Goal: Task Accomplishment & Management: Use online tool/utility

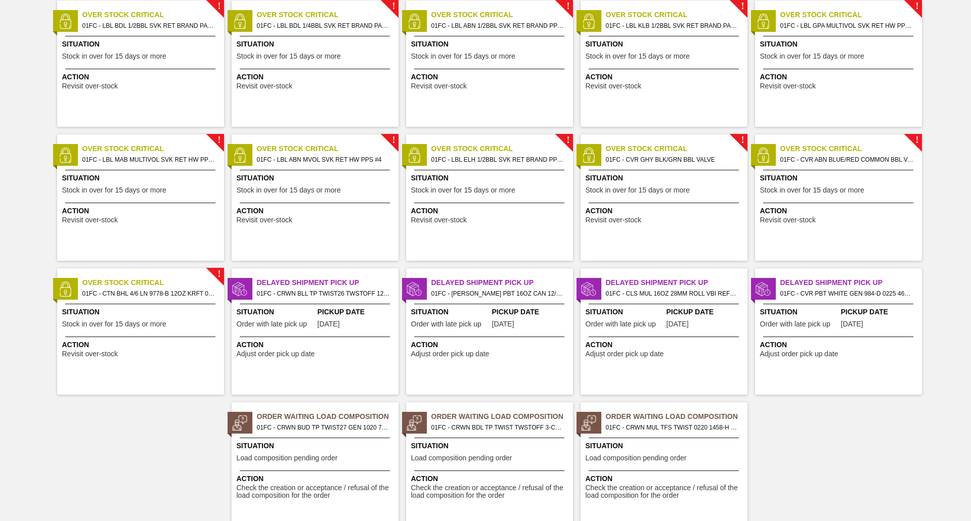
scroll to position [651, 0]
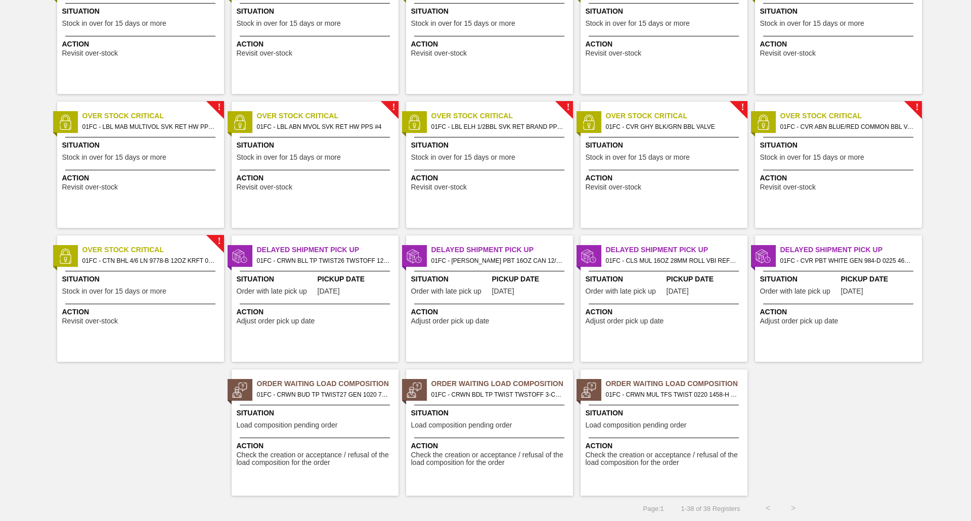
click at [524, 315] on span "Action" at bounding box center [665, 312] width 159 height 11
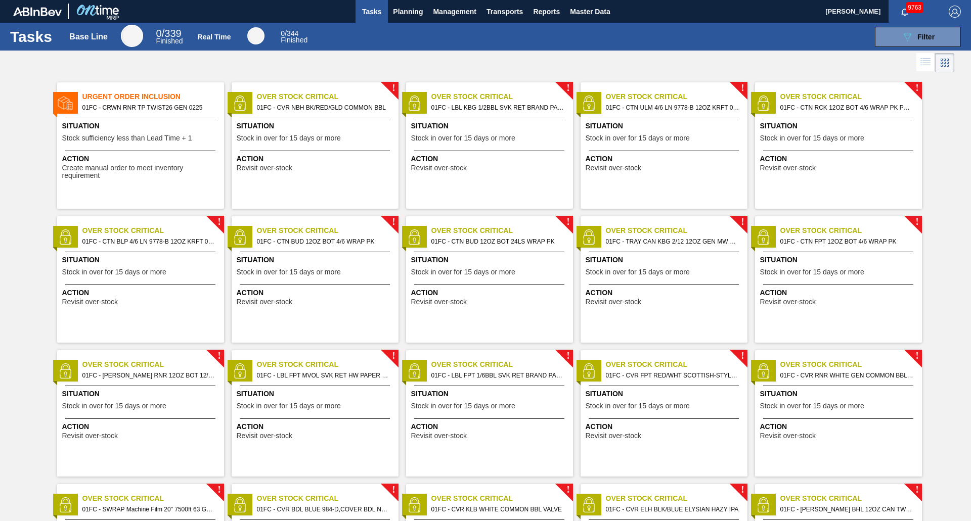
click at [155, 166] on span "Create manual order to meet inventory requirement" at bounding box center [141, 172] width 159 height 16
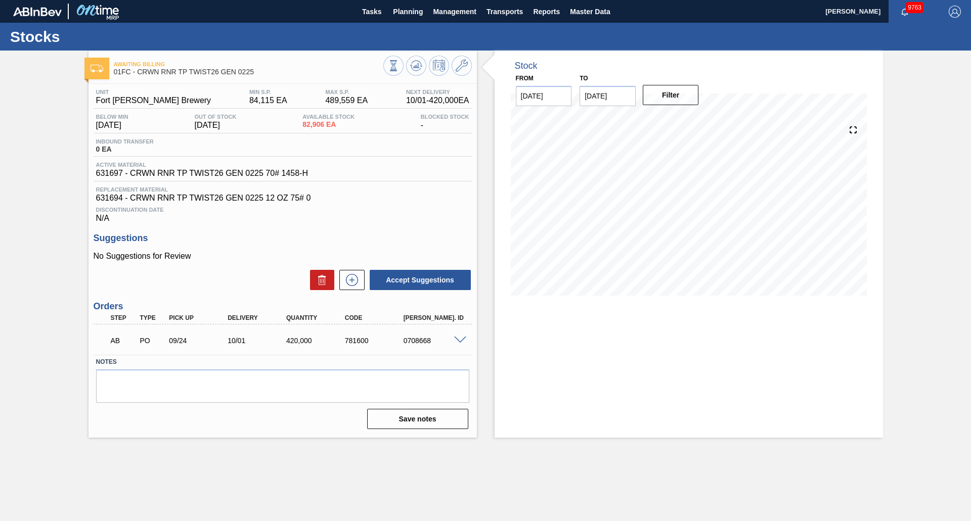
click at [60, 174] on div "Awaiting Billing 01FC - CRWN RNR TP TWIST26 GEN 0225 Unit [GEOGRAPHIC_DATA][PER…" at bounding box center [485, 244] width 971 height 387
click at [29, 12] on img at bounding box center [37, 11] width 49 height 9
click at [37, 42] on h1 "Stocks" at bounding box center [100, 37] width 180 height 12
click at [524, 12] on span "9763" at bounding box center [915, 7] width 18 height 11
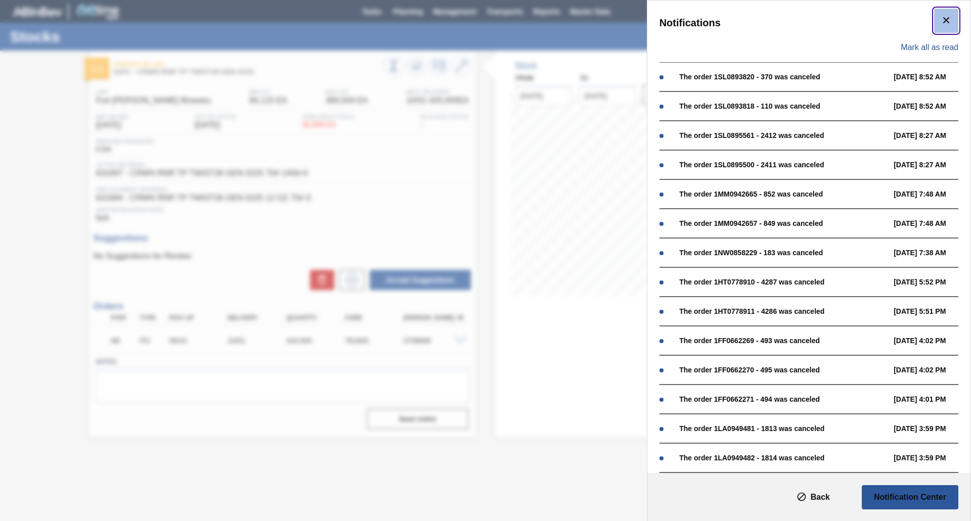
click at [524, 21] on icon "botão de ícone" at bounding box center [946, 20] width 6 height 6
